Goal: Task Accomplishment & Management: Manage account settings

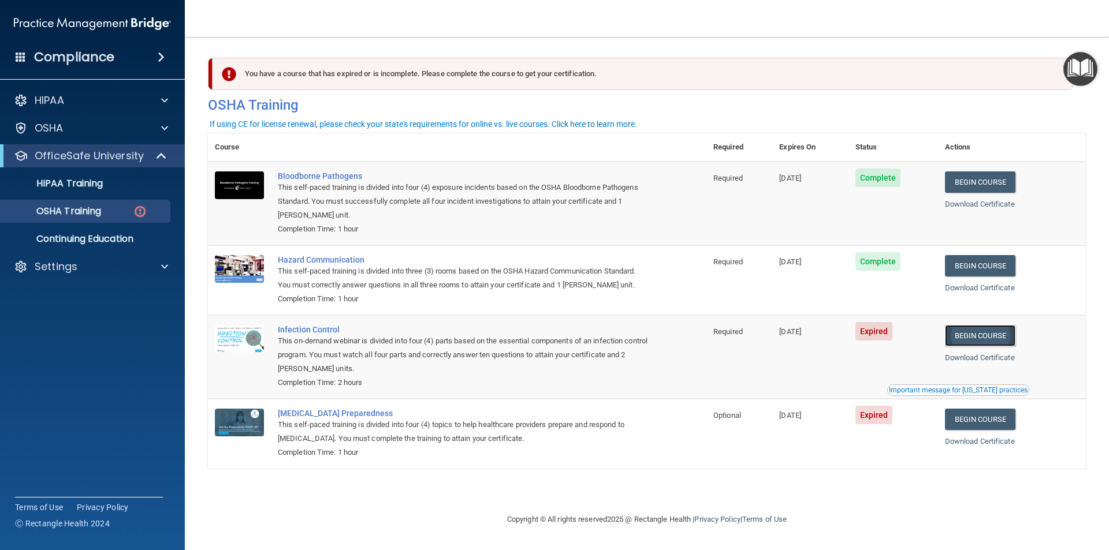
click at [977, 338] on link "Begin Course" at bounding box center [980, 335] width 70 height 21
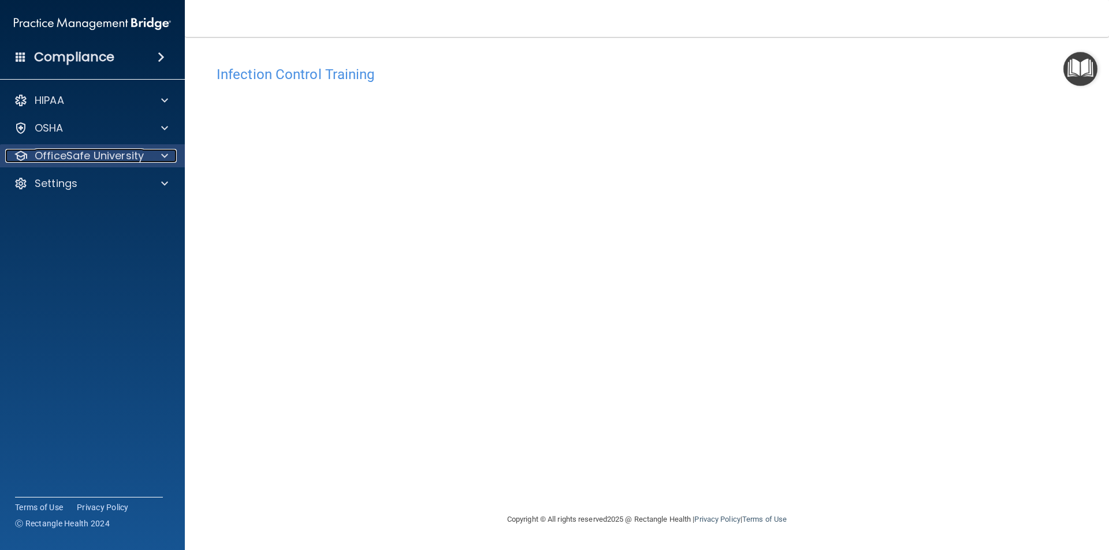
click at [70, 159] on p "OfficeSafe University" at bounding box center [89, 156] width 109 height 14
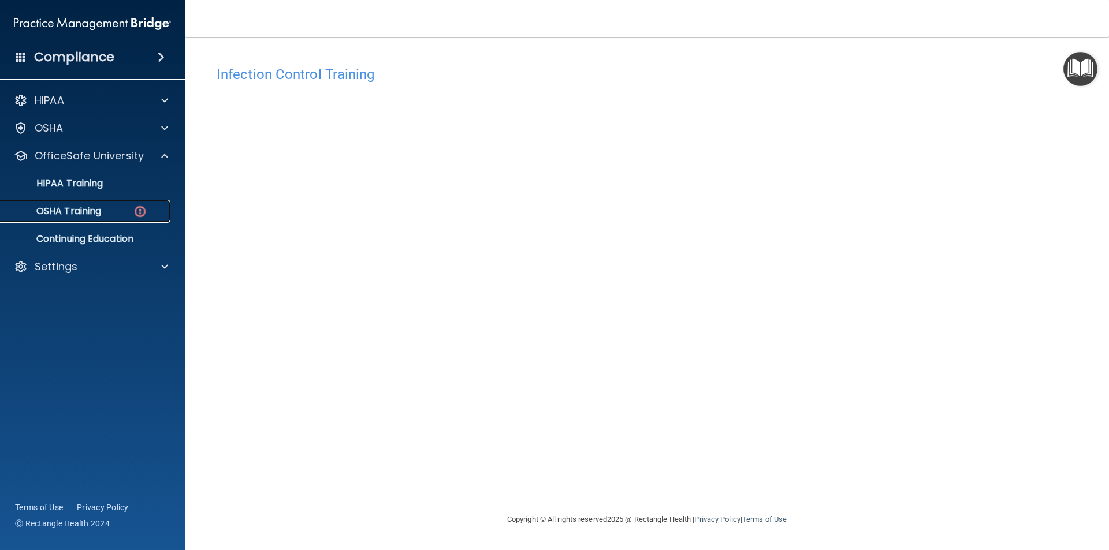
click at [79, 215] on p "OSHA Training" at bounding box center [55, 212] width 94 height 12
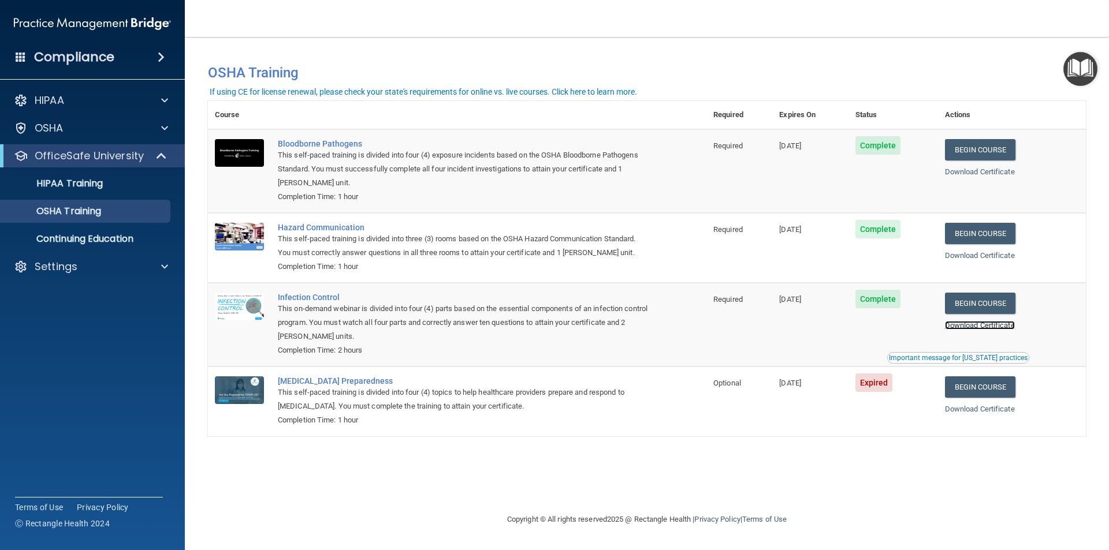
click at [984, 327] on link "Download Certificate" at bounding box center [980, 325] width 70 height 9
click at [988, 389] on link "Begin Course" at bounding box center [980, 386] width 70 height 21
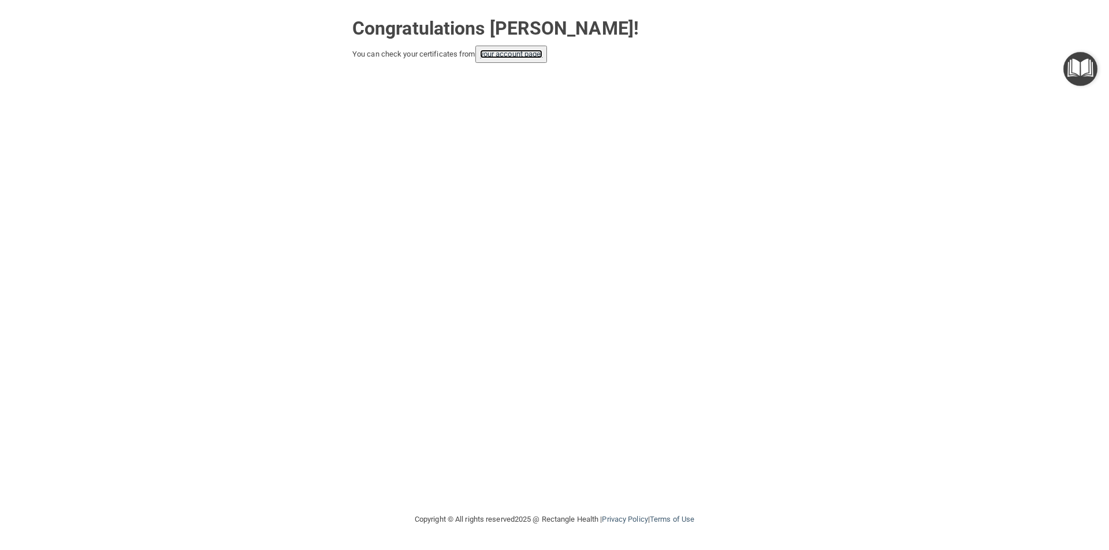
click at [500, 54] on link "your account page!" at bounding box center [511, 54] width 63 height 9
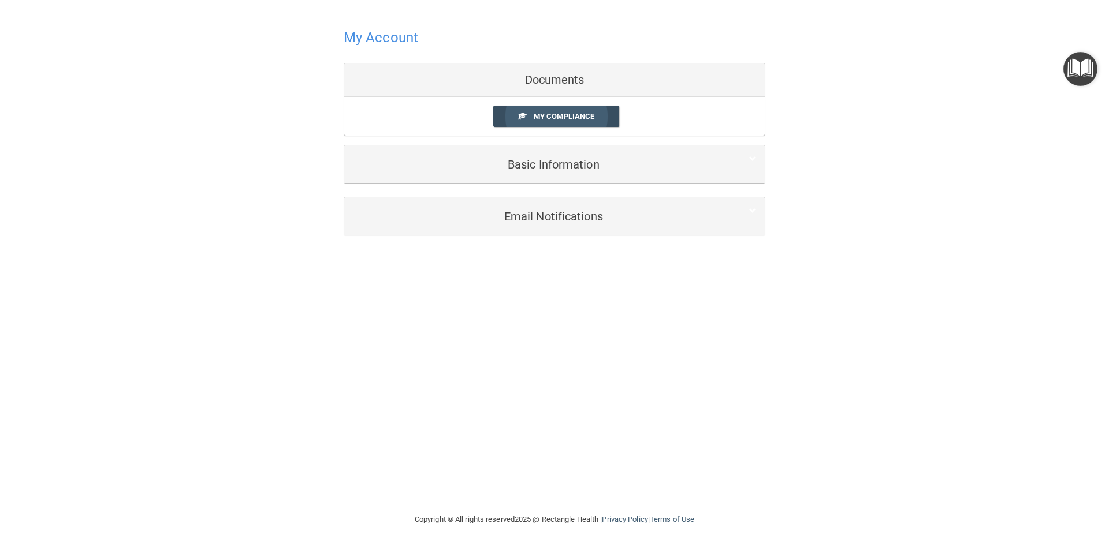
click at [561, 115] on span "My Compliance" at bounding box center [563, 116] width 61 height 9
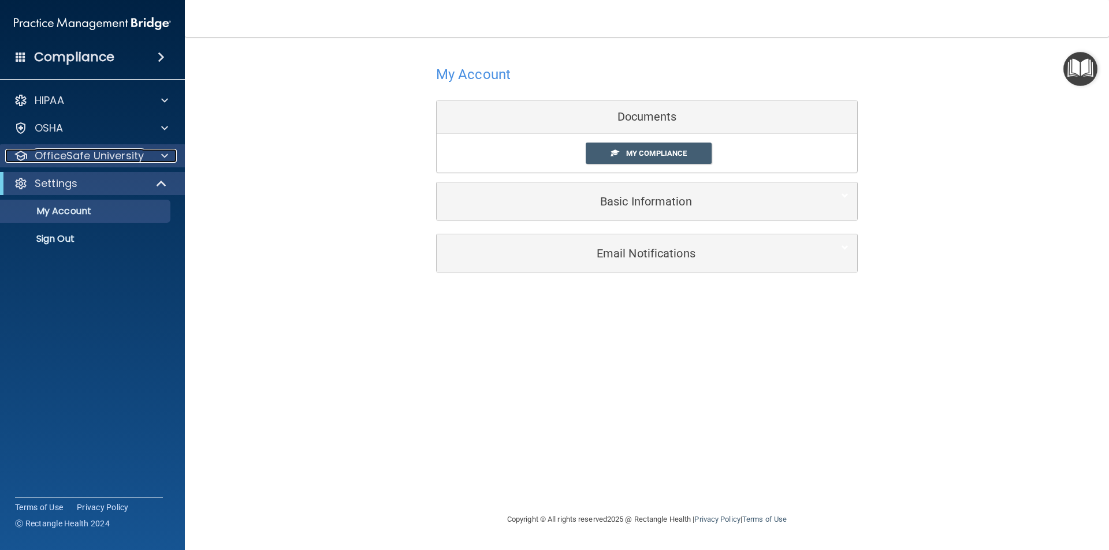
click at [57, 152] on p "OfficeSafe University" at bounding box center [89, 156] width 109 height 14
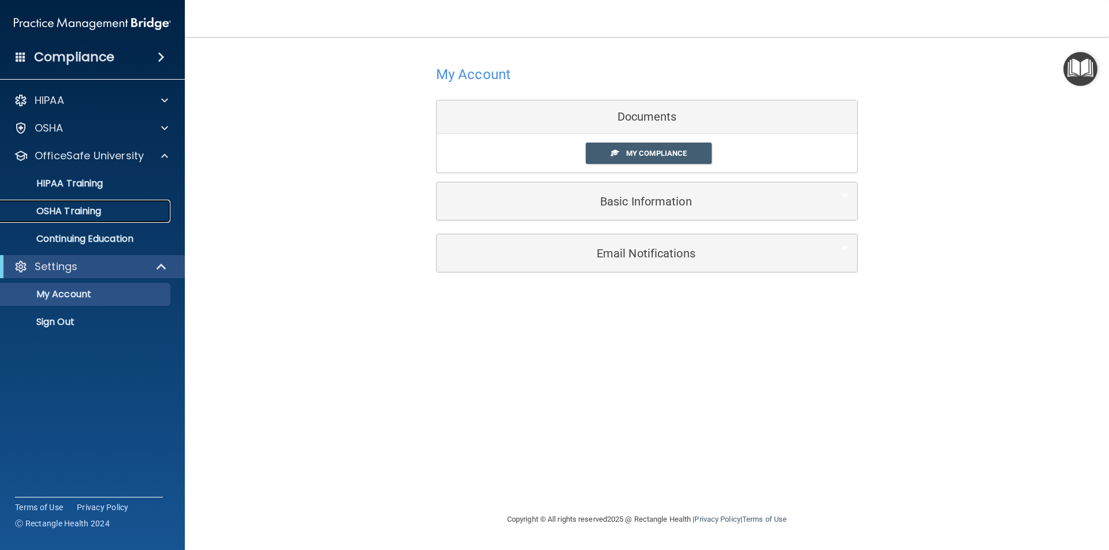
click at [66, 215] on p "OSHA Training" at bounding box center [55, 212] width 94 height 12
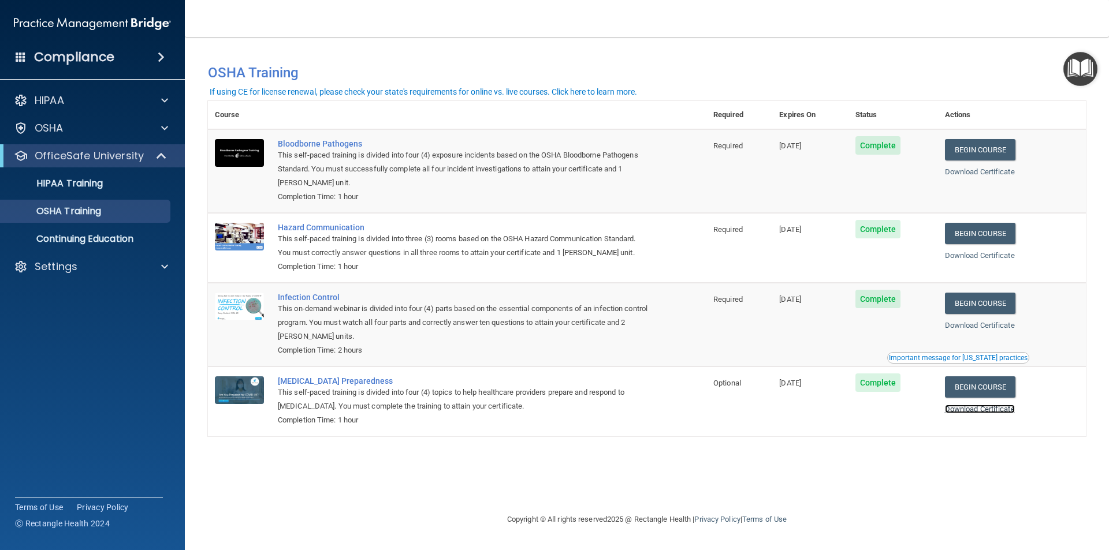
click at [994, 413] on link "Download Certificate" at bounding box center [980, 409] width 70 height 9
click at [77, 237] on p "Continuing Education" at bounding box center [87, 239] width 158 height 12
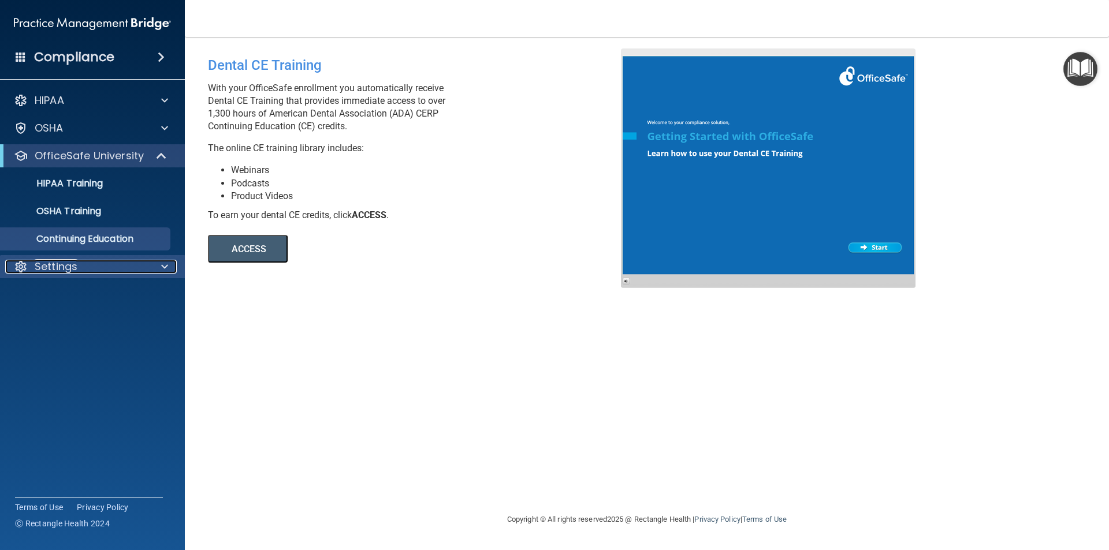
click at [61, 268] on p "Settings" at bounding box center [56, 267] width 43 height 14
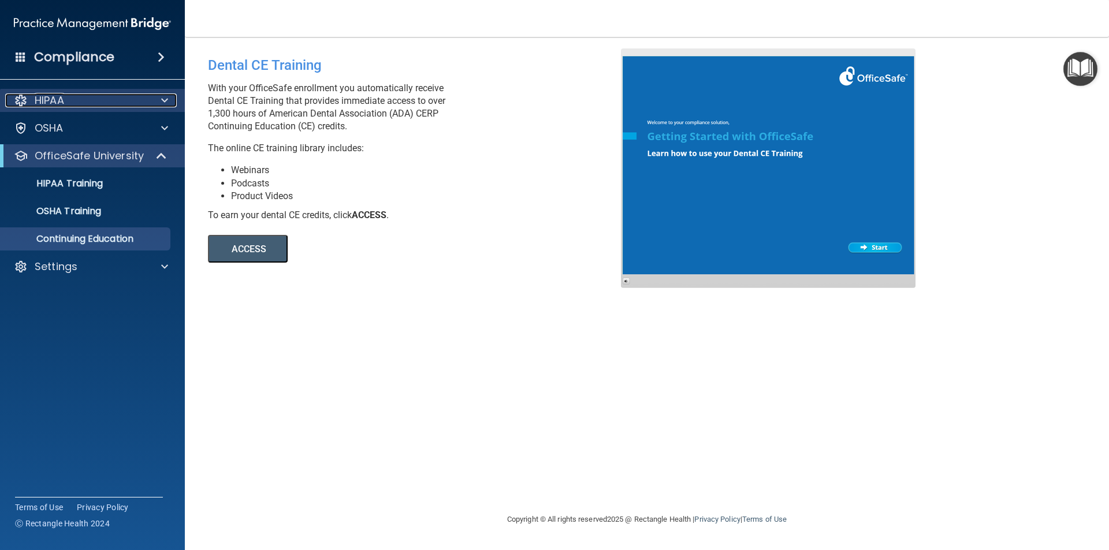
click at [47, 99] on p "HIPAA" at bounding box center [49, 101] width 29 height 14
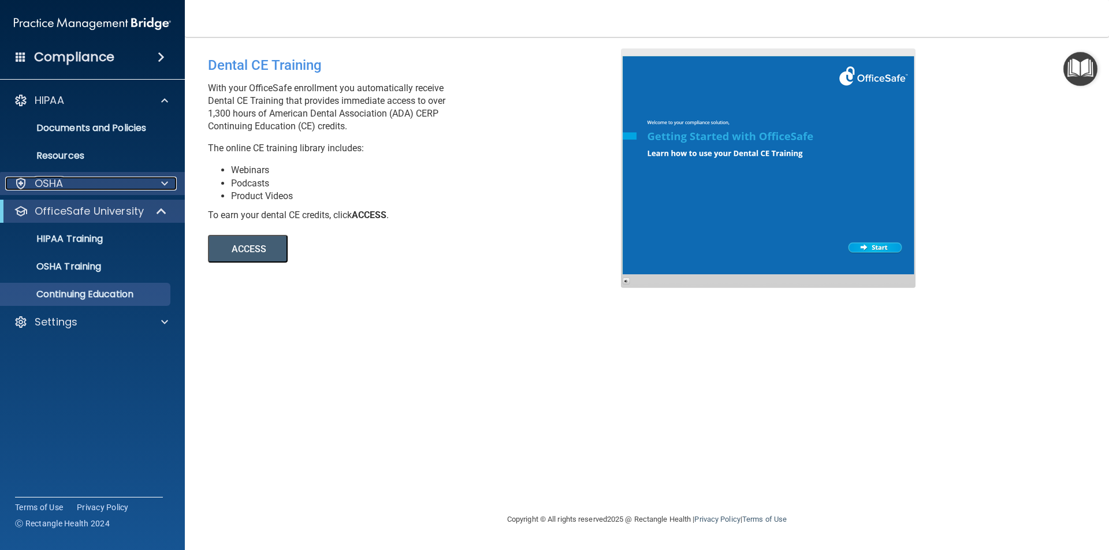
click at [51, 185] on p "OSHA" at bounding box center [49, 184] width 29 height 14
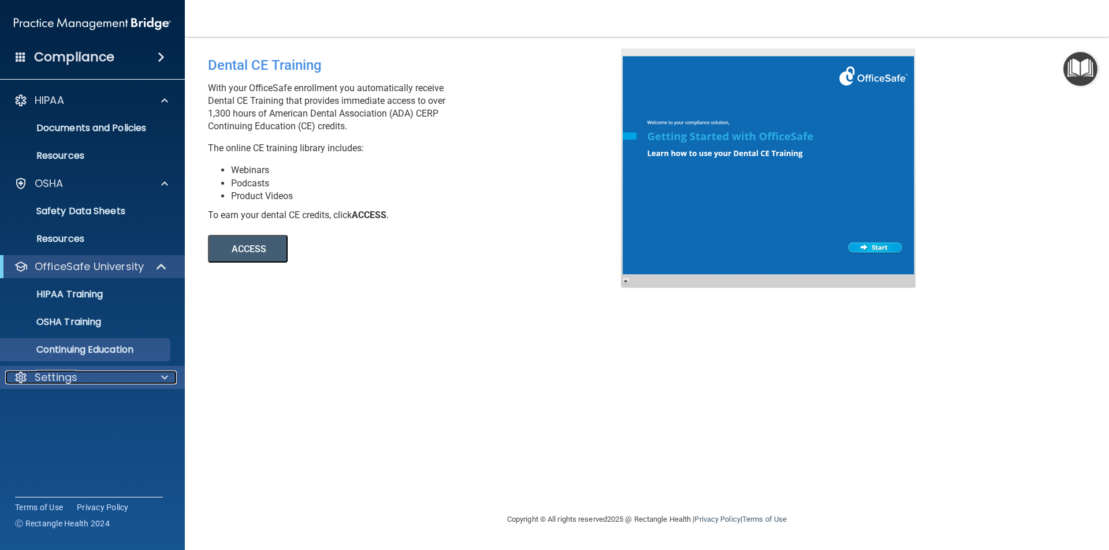
click at [62, 379] on p "Settings" at bounding box center [56, 378] width 43 height 14
click at [57, 404] on p "My Account" at bounding box center [87, 406] width 158 height 12
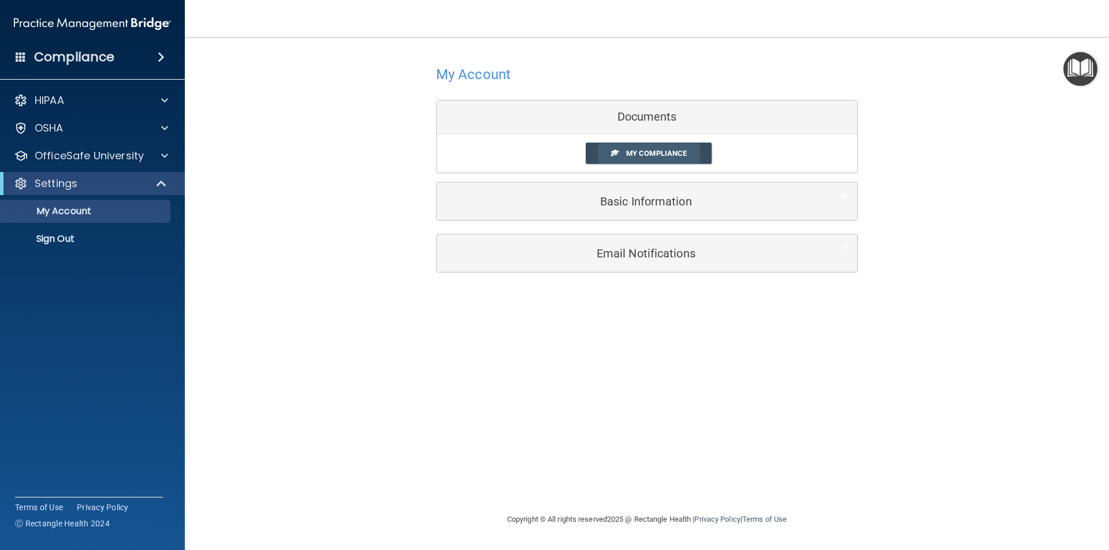
click at [630, 151] on span "My Compliance" at bounding box center [656, 153] width 61 height 9
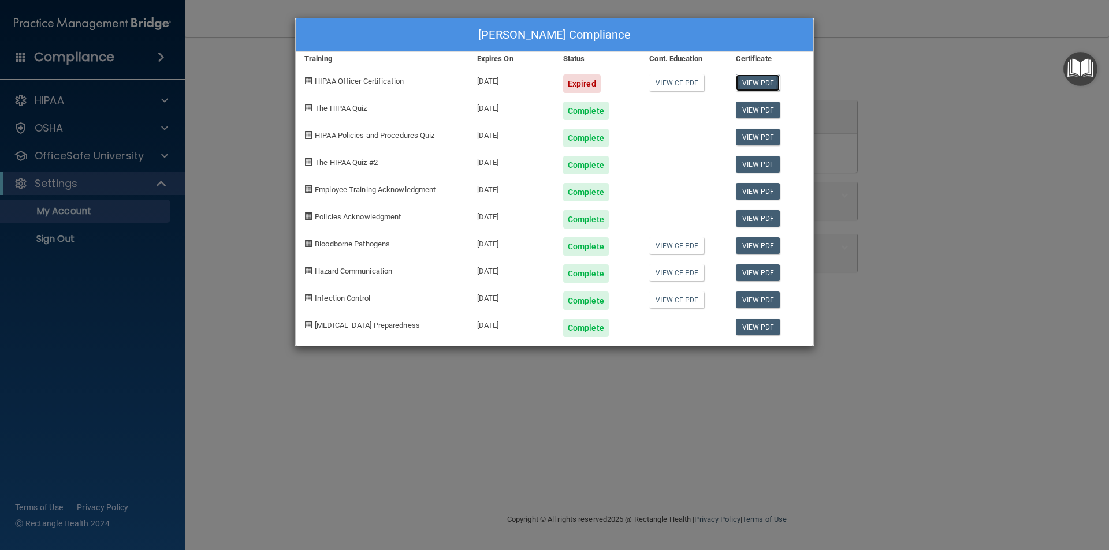
click at [775, 79] on link "View PDF" at bounding box center [758, 82] width 44 height 17
click at [685, 81] on link "View CE PDF" at bounding box center [676, 82] width 55 height 17
click at [253, 259] on div "Steven Kernerman's Compliance Training Expires On Status Cont. Education Certif…" at bounding box center [554, 275] width 1109 height 550
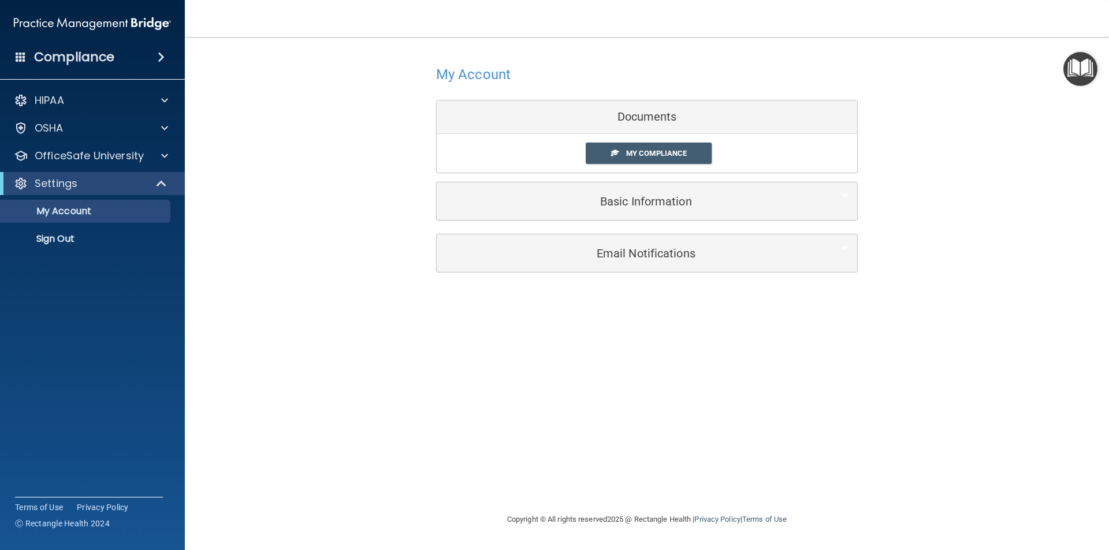
click at [641, 118] on div "Documents" at bounding box center [646, 116] width 420 height 33
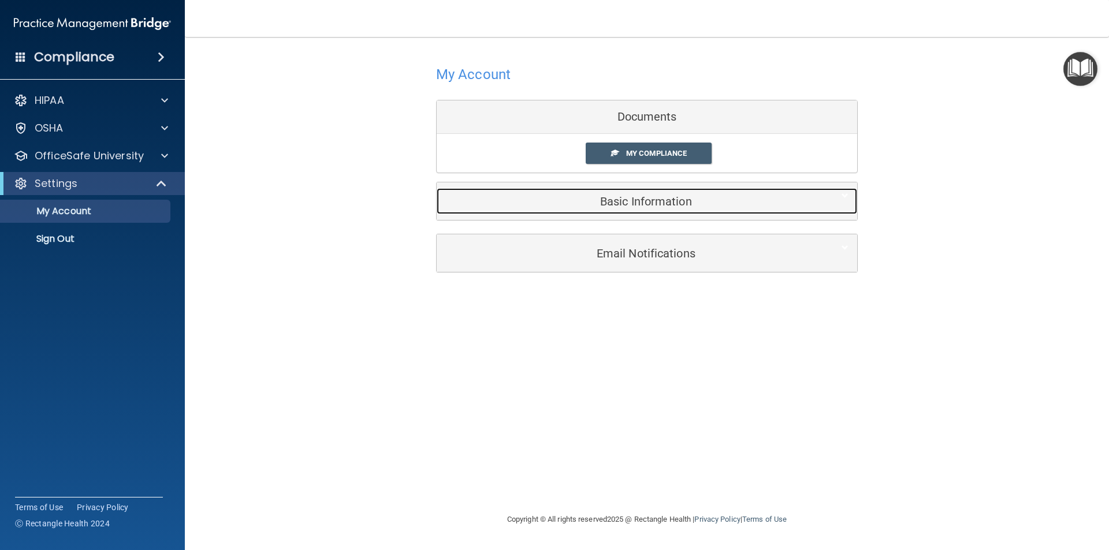
click at [639, 203] on h5 "Basic Information" at bounding box center [629, 201] width 368 height 13
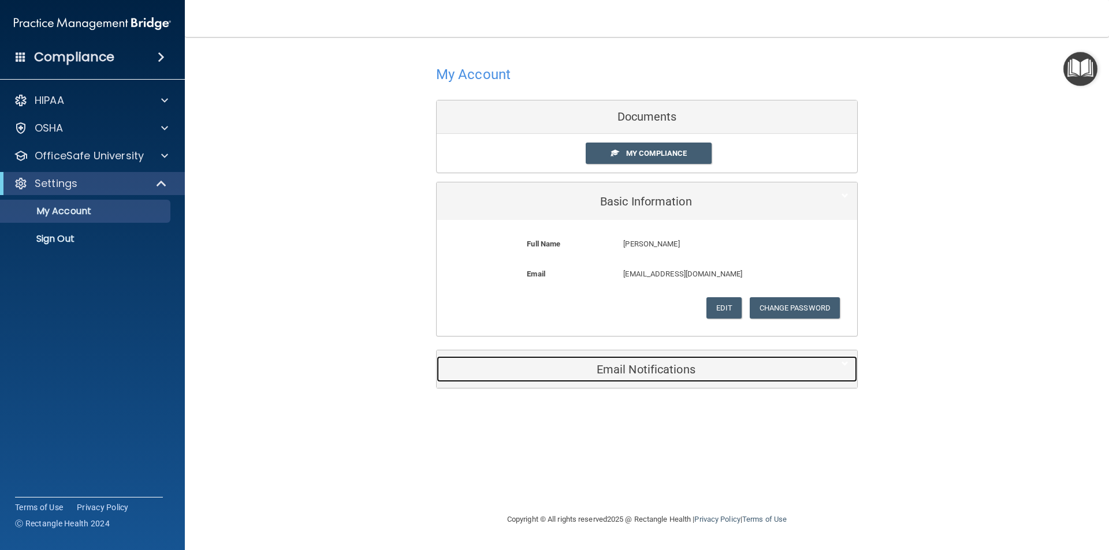
click at [644, 373] on h5 "Email Notifications" at bounding box center [629, 369] width 368 height 13
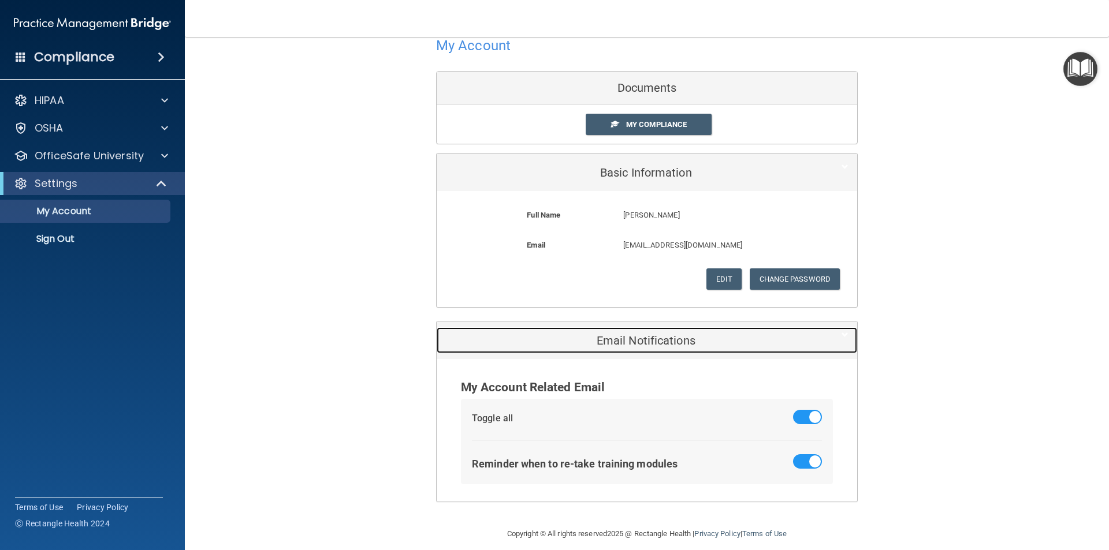
scroll to position [40, 0]
